Goal: Check status: Check status

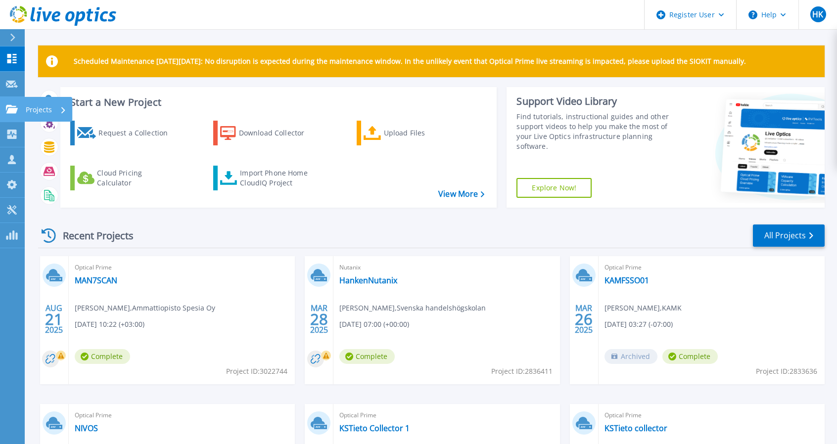
click at [43, 109] on p "Projects" at bounding box center [39, 110] width 26 height 26
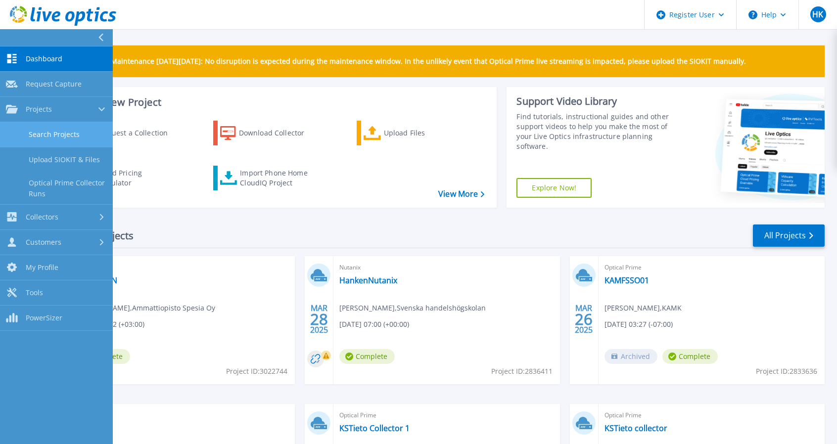
click at [66, 136] on link "Search Projects" at bounding box center [56, 134] width 113 height 25
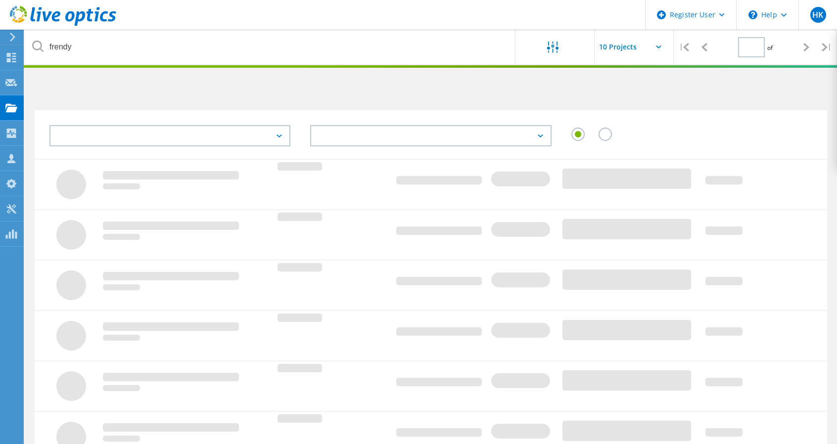
type input "1"
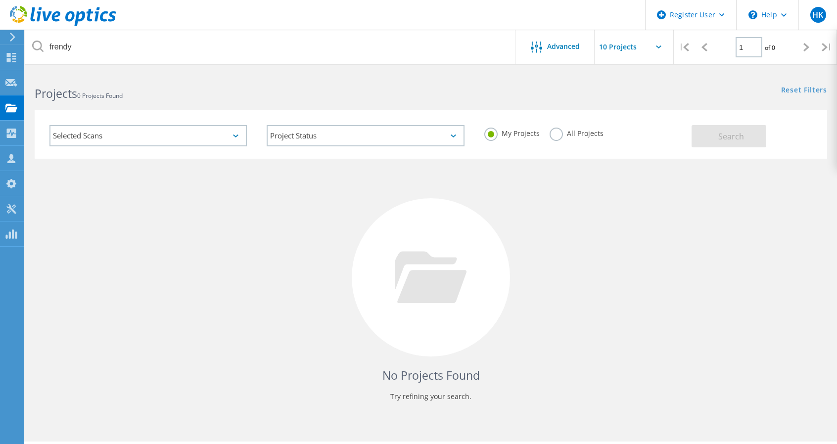
click at [556, 134] on label "All Projects" at bounding box center [577, 132] width 54 height 9
click at [0, 0] on input "All Projects" at bounding box center [0, 0] width 0 height 0
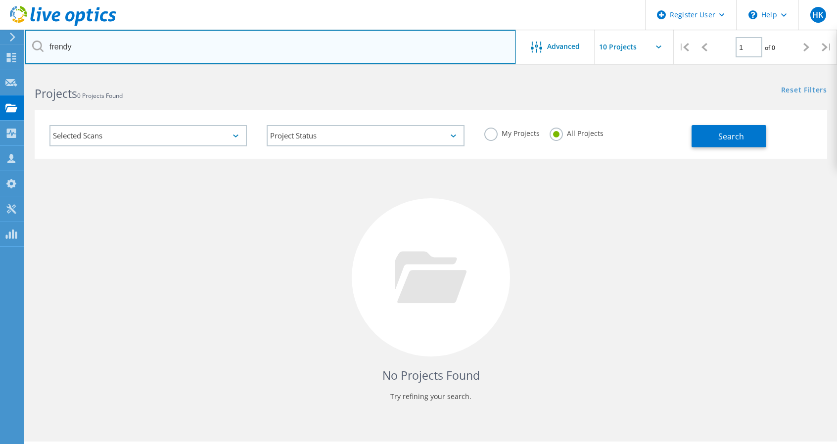
click at [208, 57] on input "frendy" at bounding box center [270, 47] width 491 height 35
type input "kokkolanenergia"
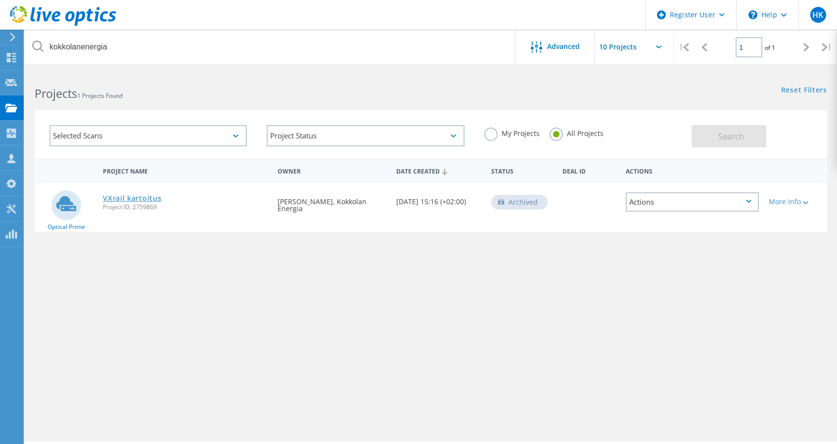
click at [152, 198] on link "VXrail kartoitus" at bounding box center [132, 198] width 58 height 7
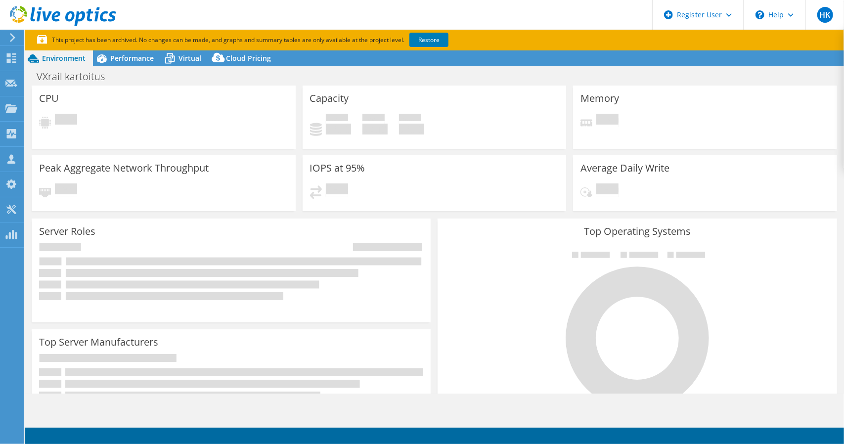
select select "EUFrankfurt"
select select "EUR"
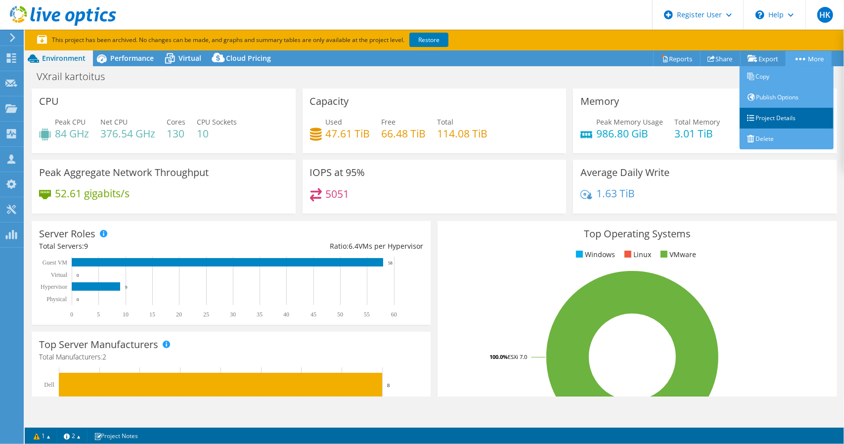
click at [777, 115] on link "Project Details" at bounding box center [787, 118] width 94 height 21
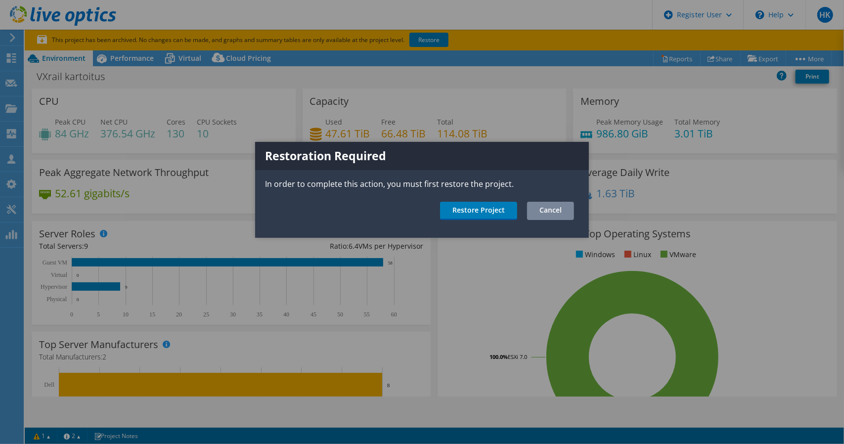
click at [560, 214] on link "Cancel" at bounding box center [550, 211] width 47 height 18
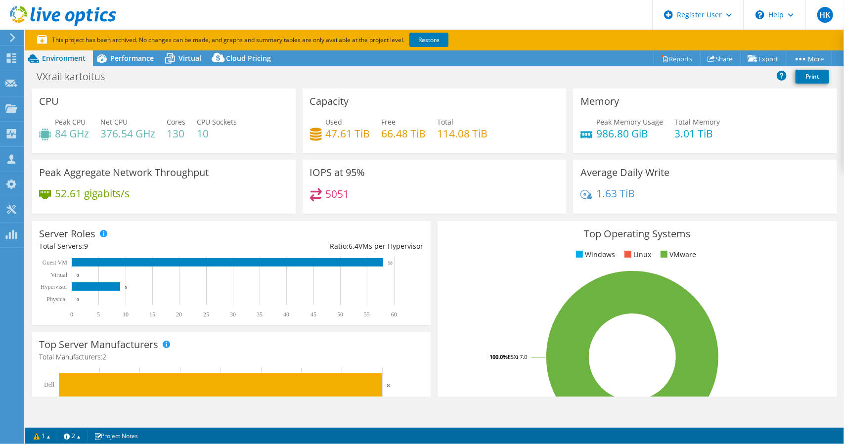
click at [520, 74] on div "VXrail kartoitus Print" at bounding box center [435, 76] width 820 height 18
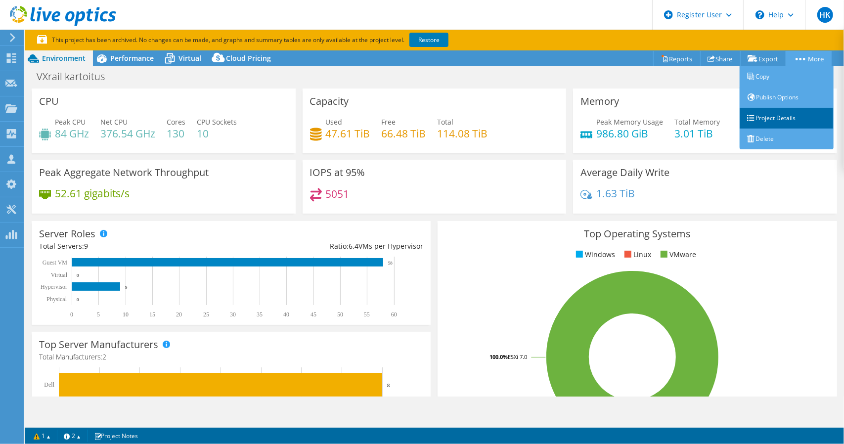
click at [792, 118] on link "Project Details" at bounding box center [787, 118] width 94 height 21
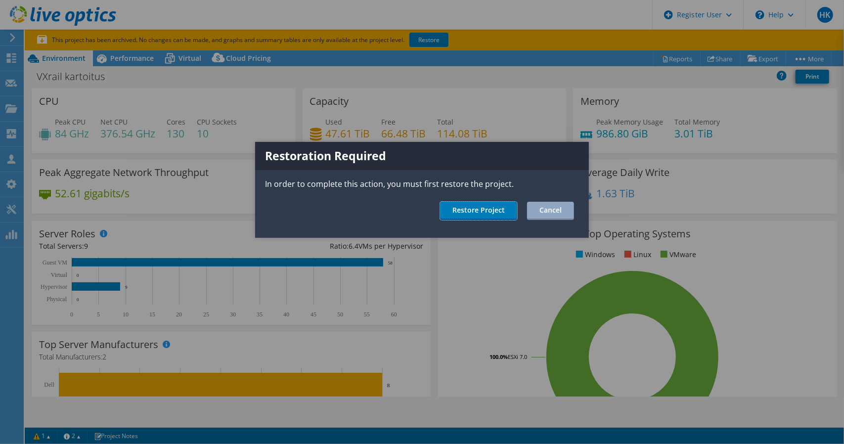
click at [497, 213] on link "Restore Project" at bounding box center [478, 211] width 77 height 18
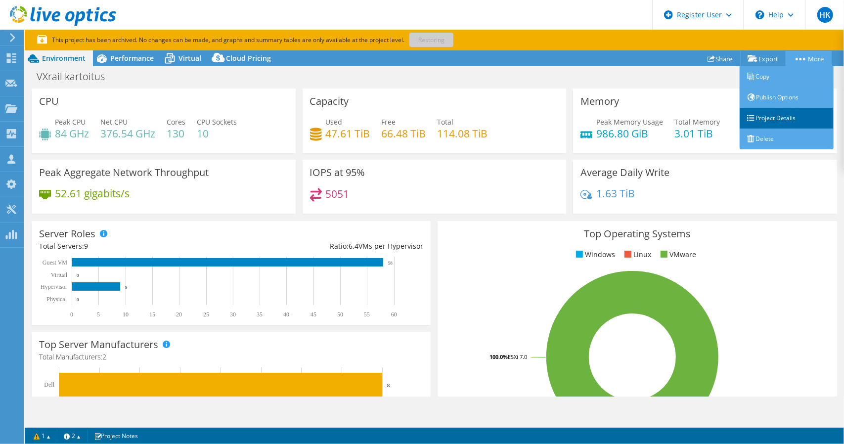
click at [777, 121] on link "Project Details" at bounding box center [787, 118] width 94 height 21
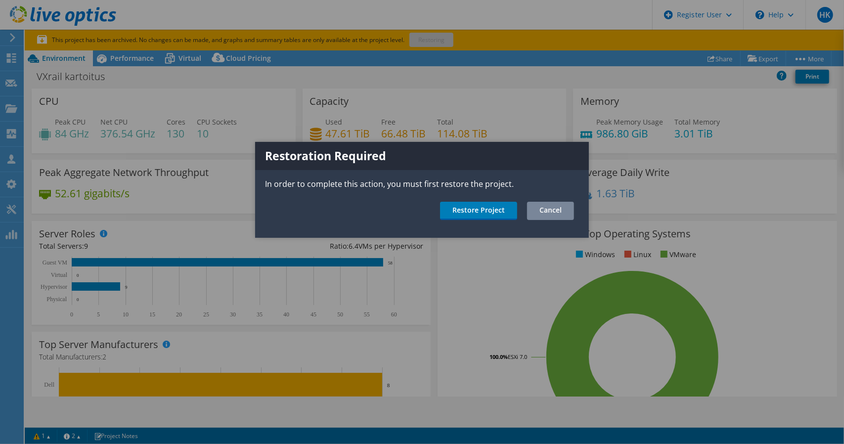
click at [562, 211] on link "Cancel" at bounding box center [550, 211] width 47 height 18
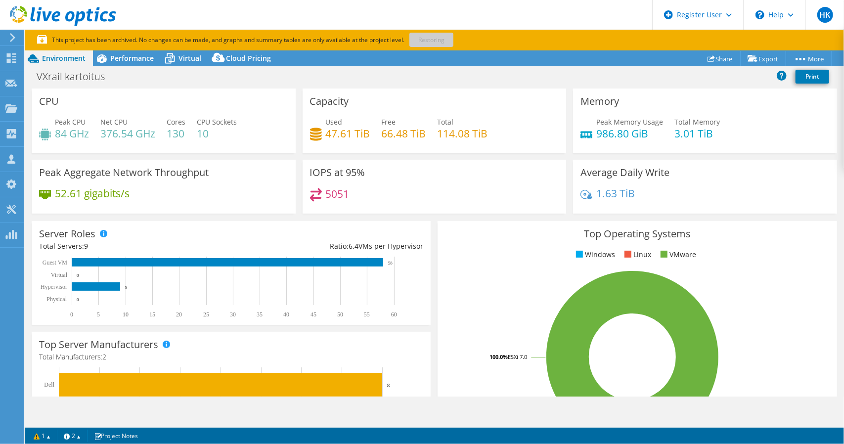
click at [377, 75] on div "VXrail kartoitus Print" at bounding box center [435, 76] width 820 height 18
click at [516, 79] on div "VXrail kartoitus Print" at bounding box center [435, 76] width 820 height 18
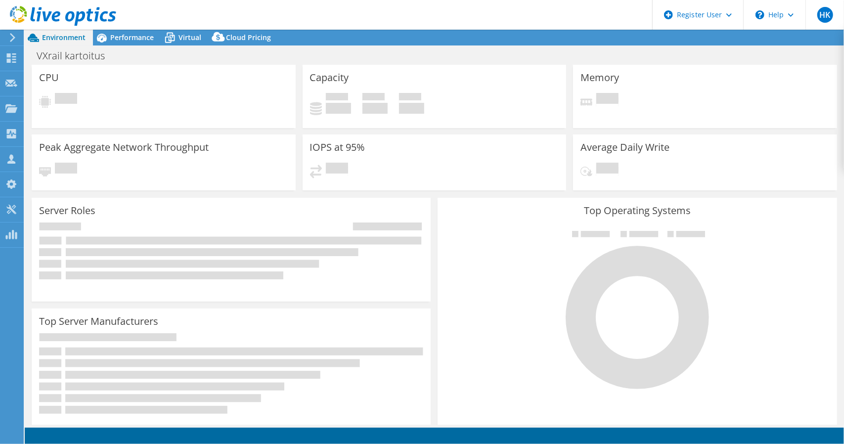
select select "USD"
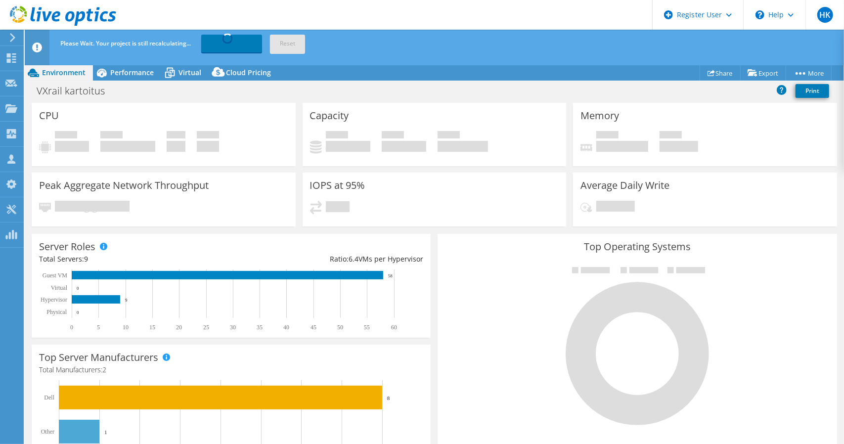
click at [488, 92] on div "VXrail kartoitus Print" at bounding box center [435, 91] width 820 height 18
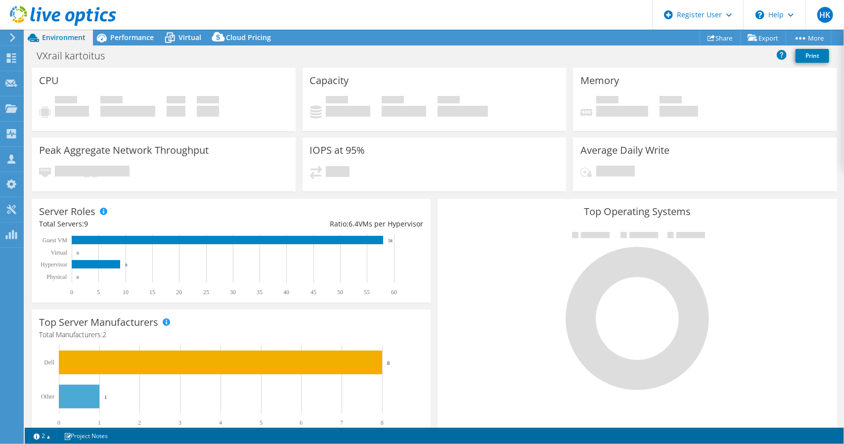
drag, startPoint x: 489, startPoint y: 26, endPoint x: 540, endPoint y: 11, distance: 53.2
click at [490, 26] on header "HK Dell User Heikki Kivisto Heikki.Kivisto@Dell.com Dell My Profile Log Out \n …" at bounding box center [422, 15] width 844 height 30
